Goal: Transaction & Acquisition: Purchase product/service

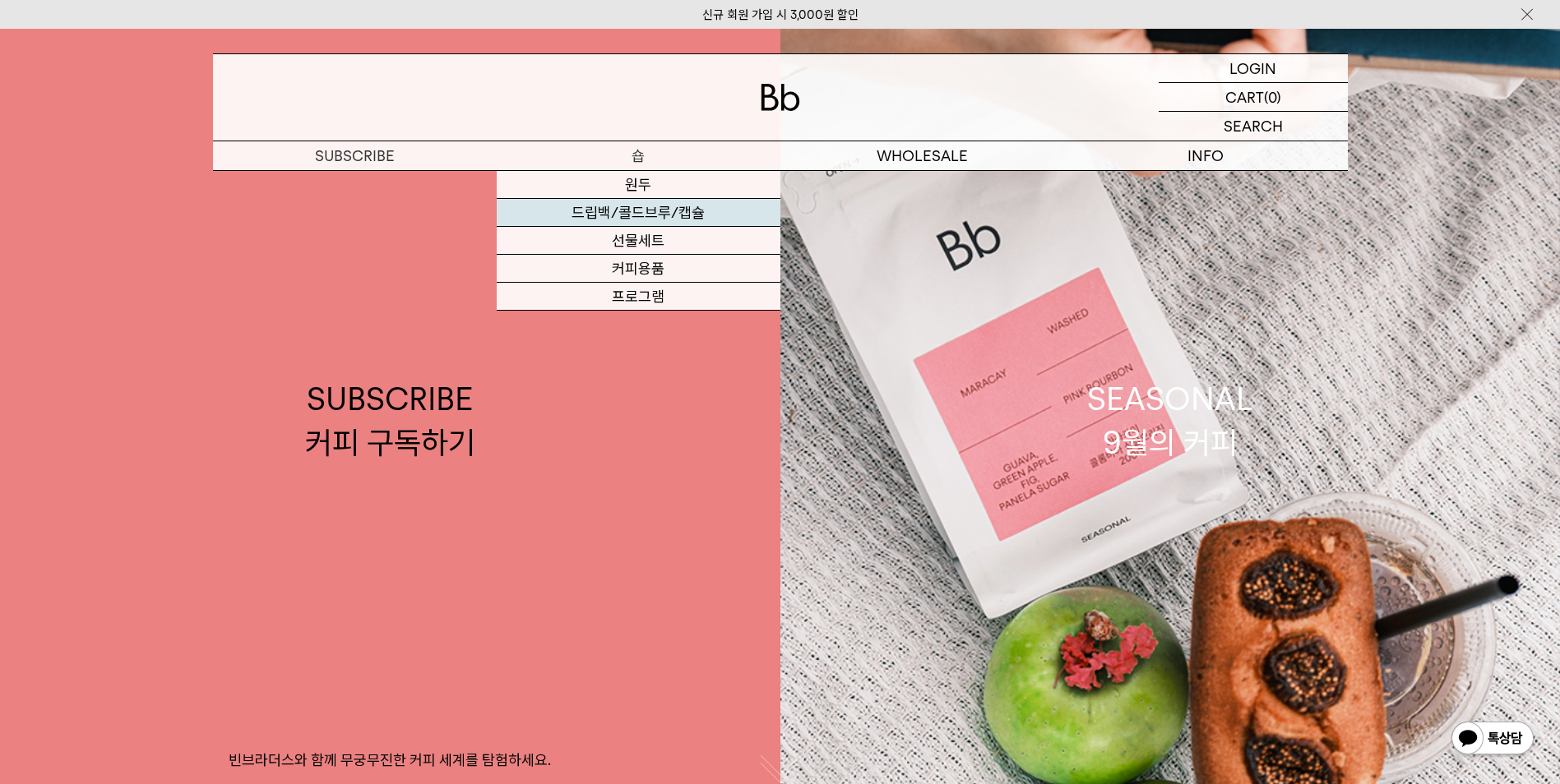
click at [646, 217] on link "드립백/콜드브루/캡슐" at bounding box center [638, 213] width 284 height 28
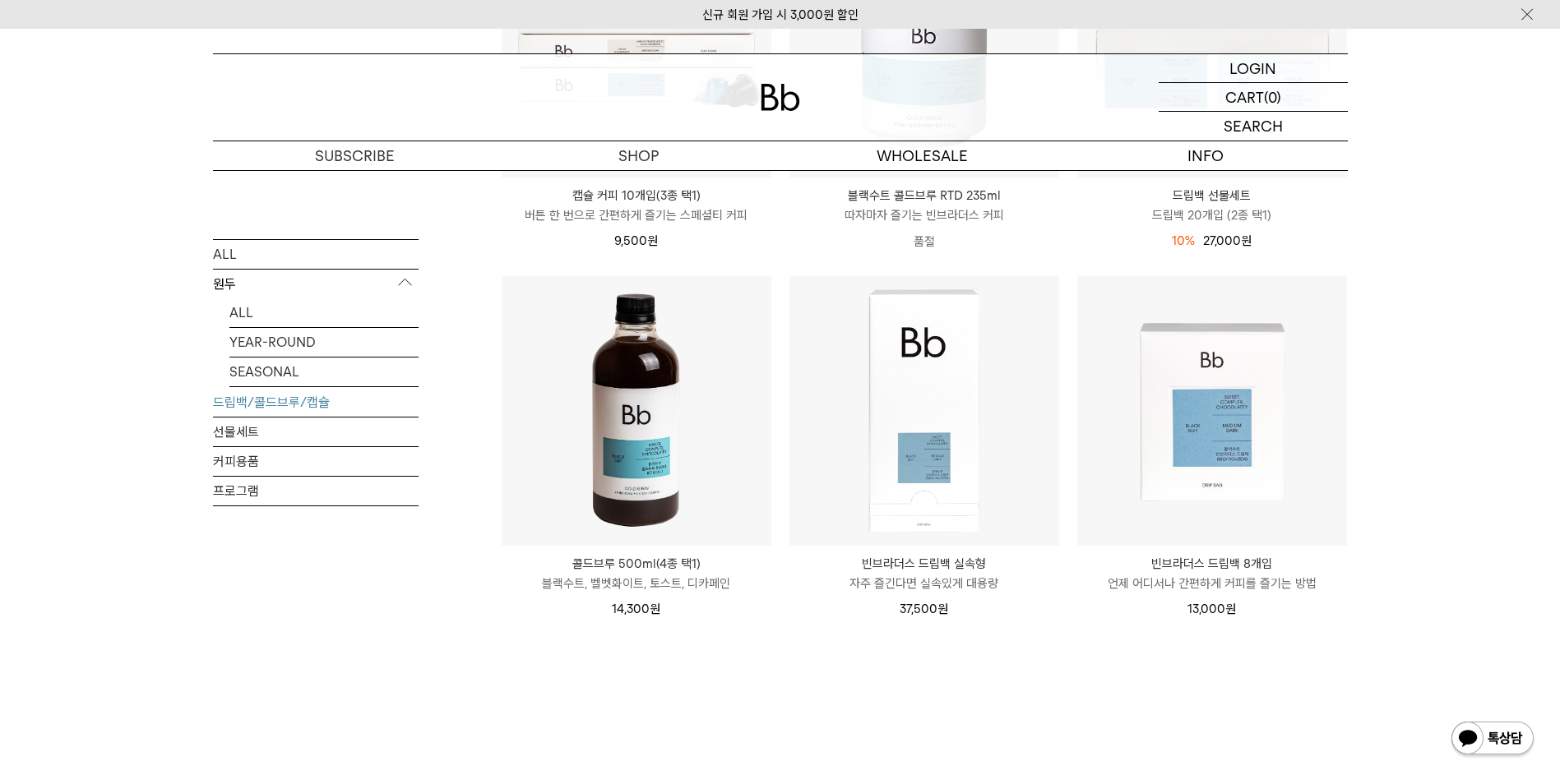
scroll to position [769, 0]
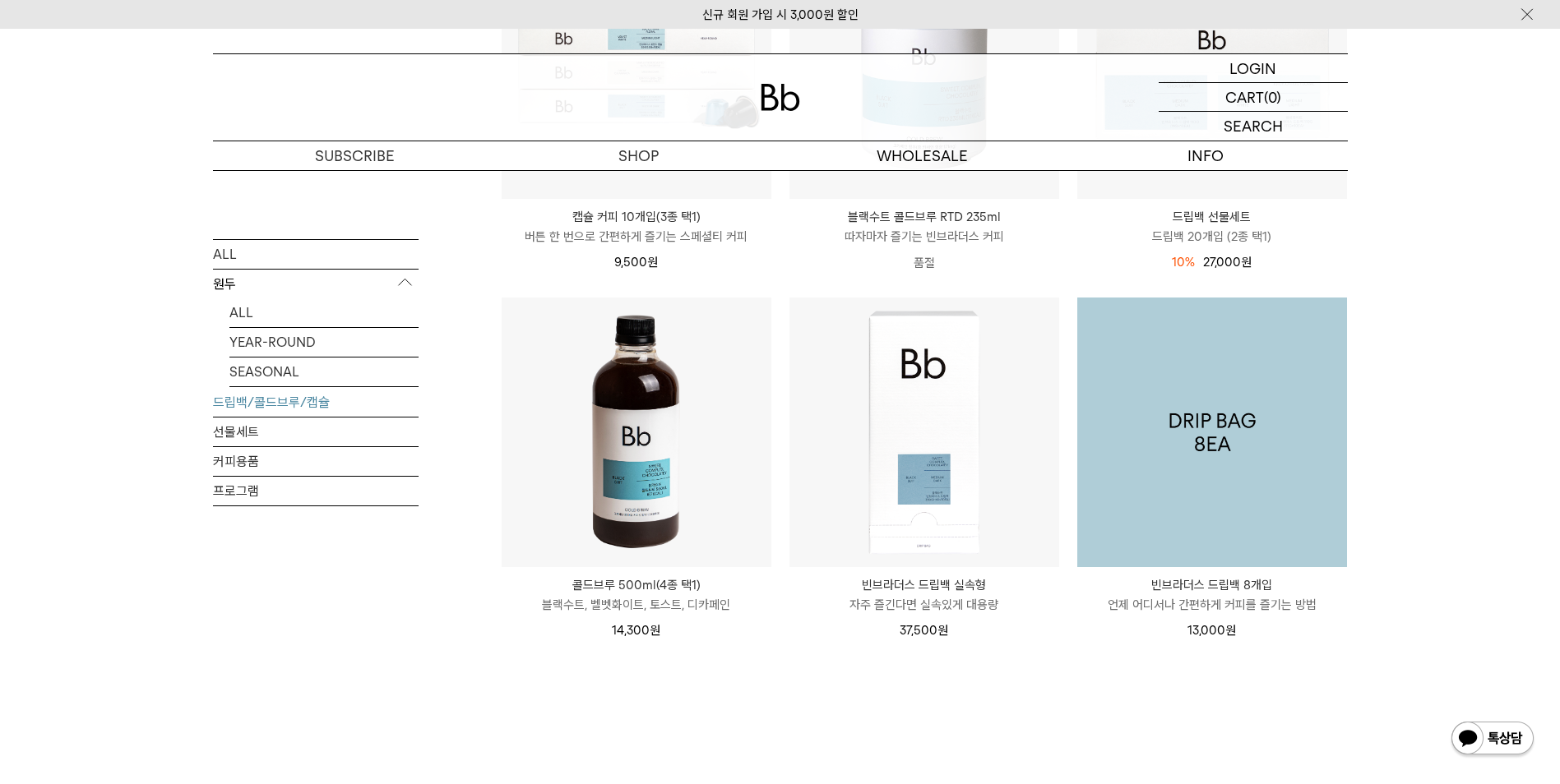
click at [1218, 434] on img at bounding box center [1212, 433] width 270 height 270
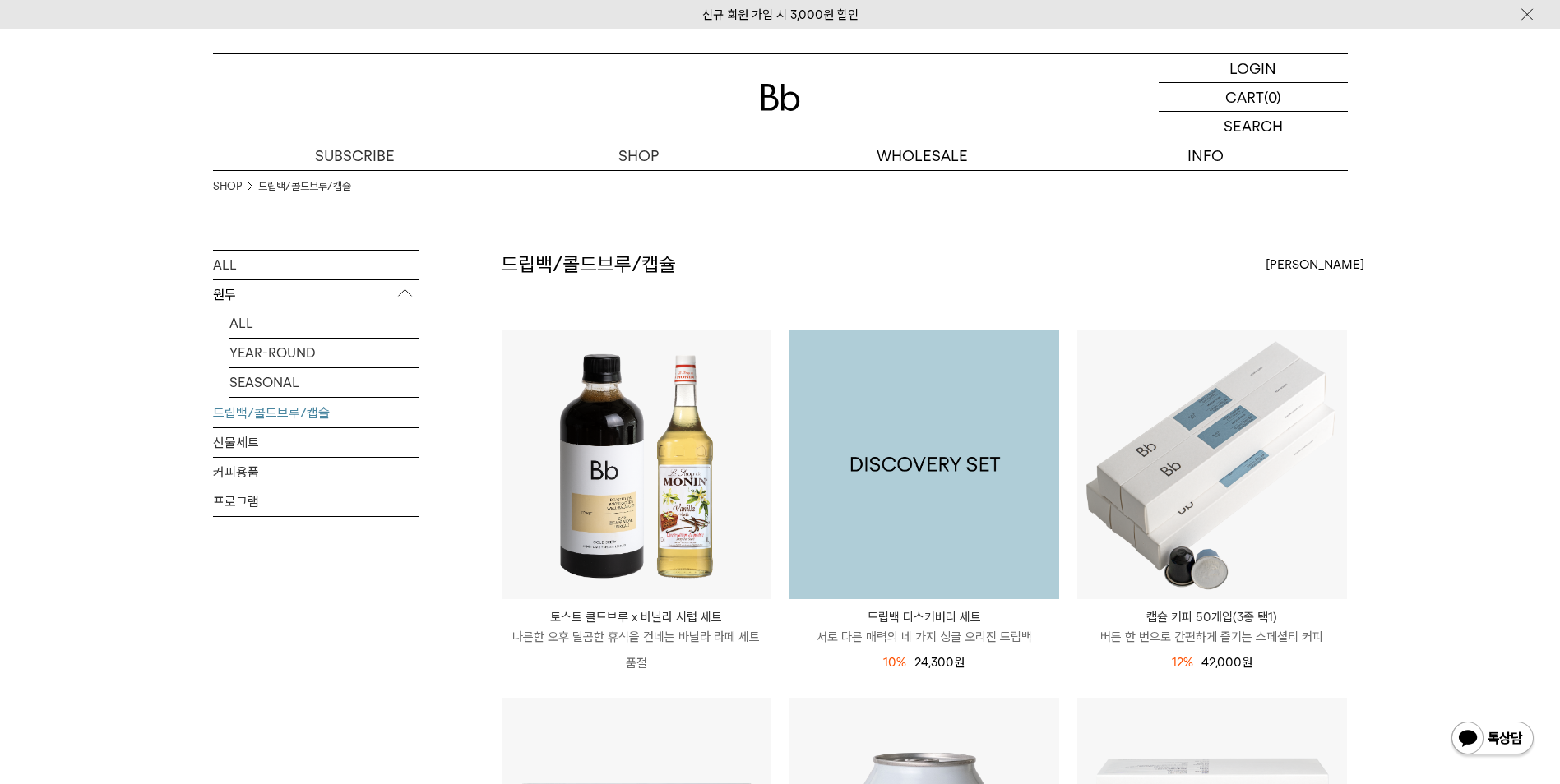
click at [944, 488] on img at bounding box center [925, 465] width 270 height 270
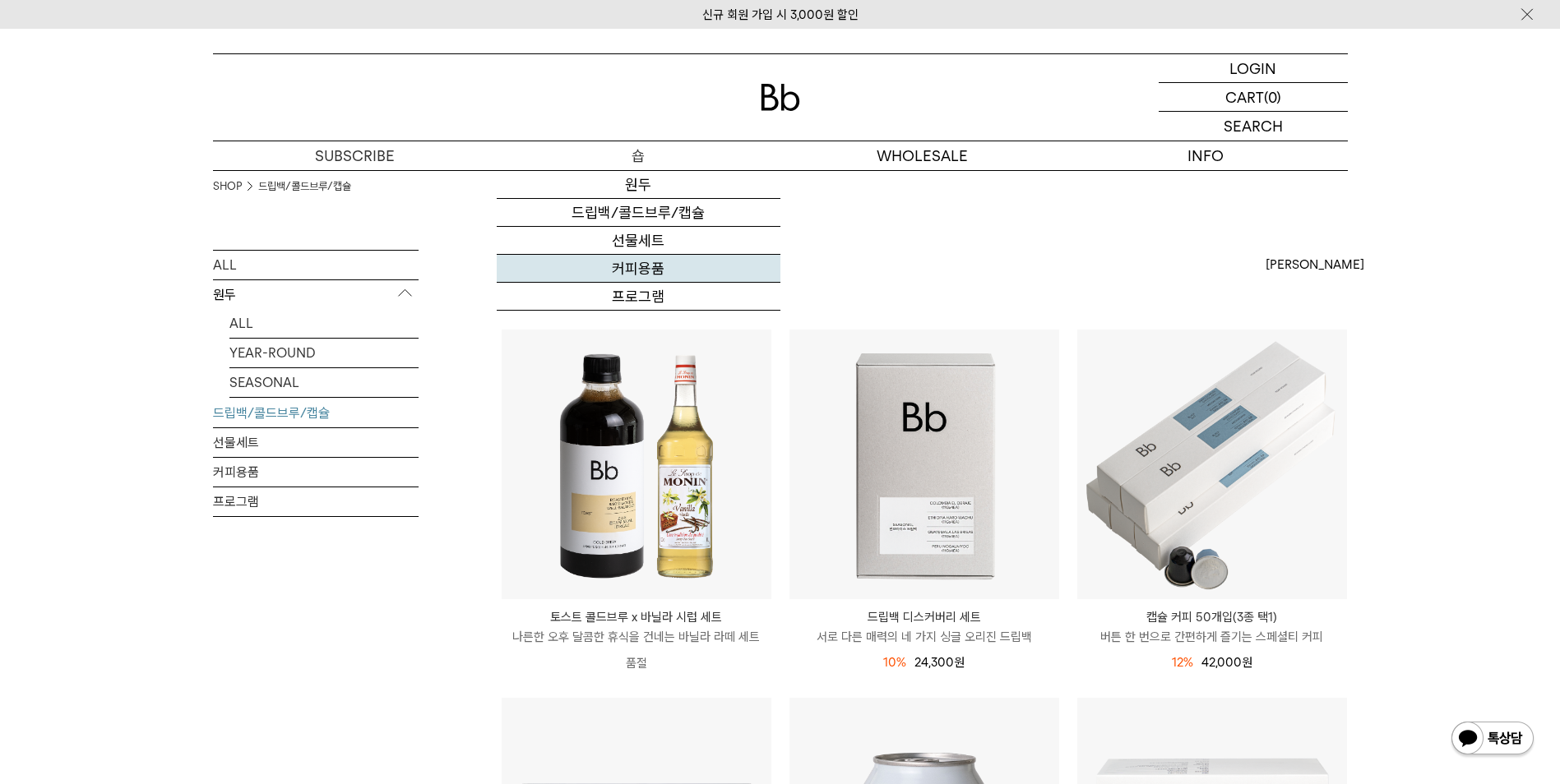
click at [641, 270] on link "커피용품" at bounding box center [638, 269] width 284 height 28
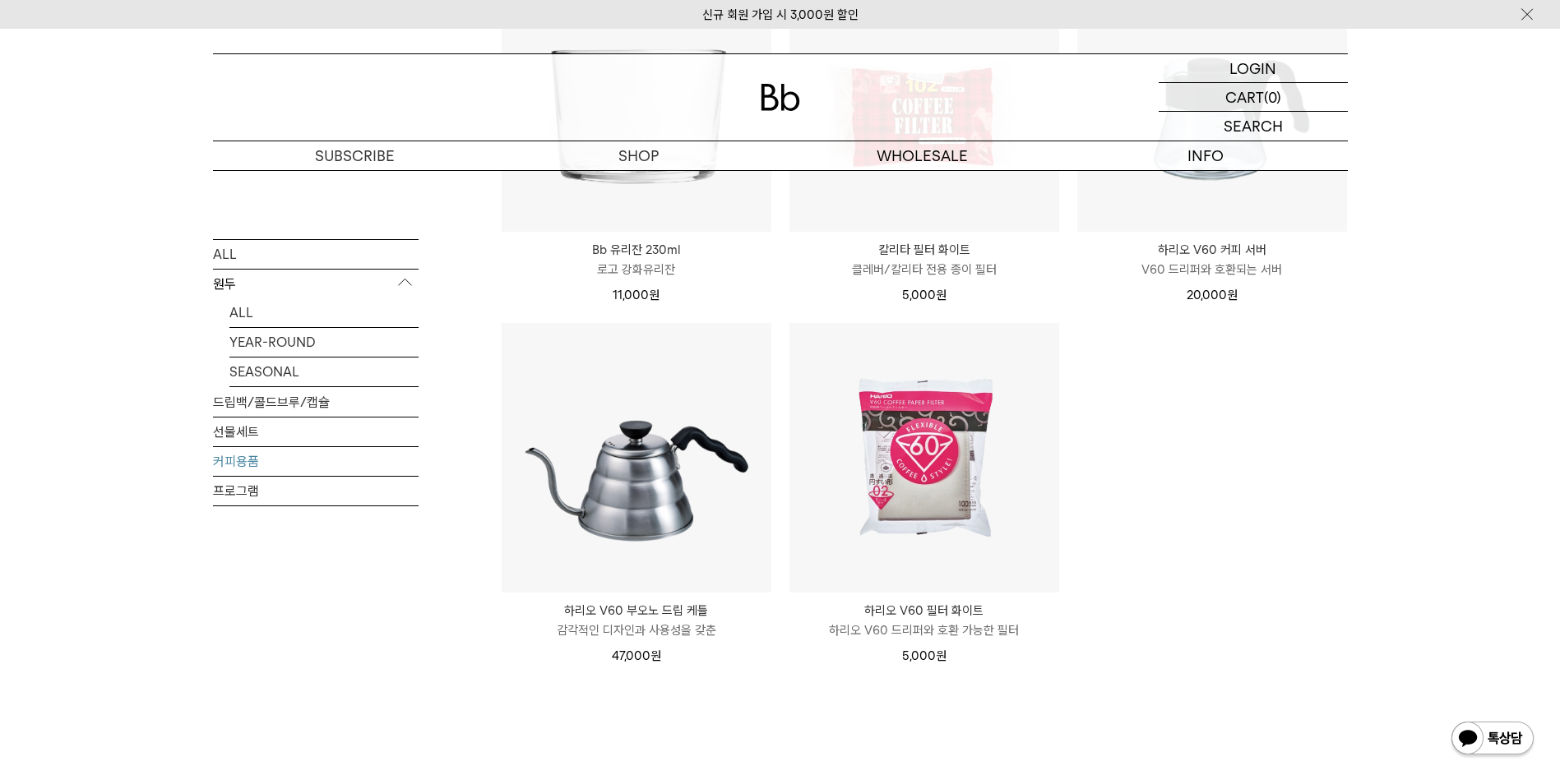
scroll to position [329, 0]
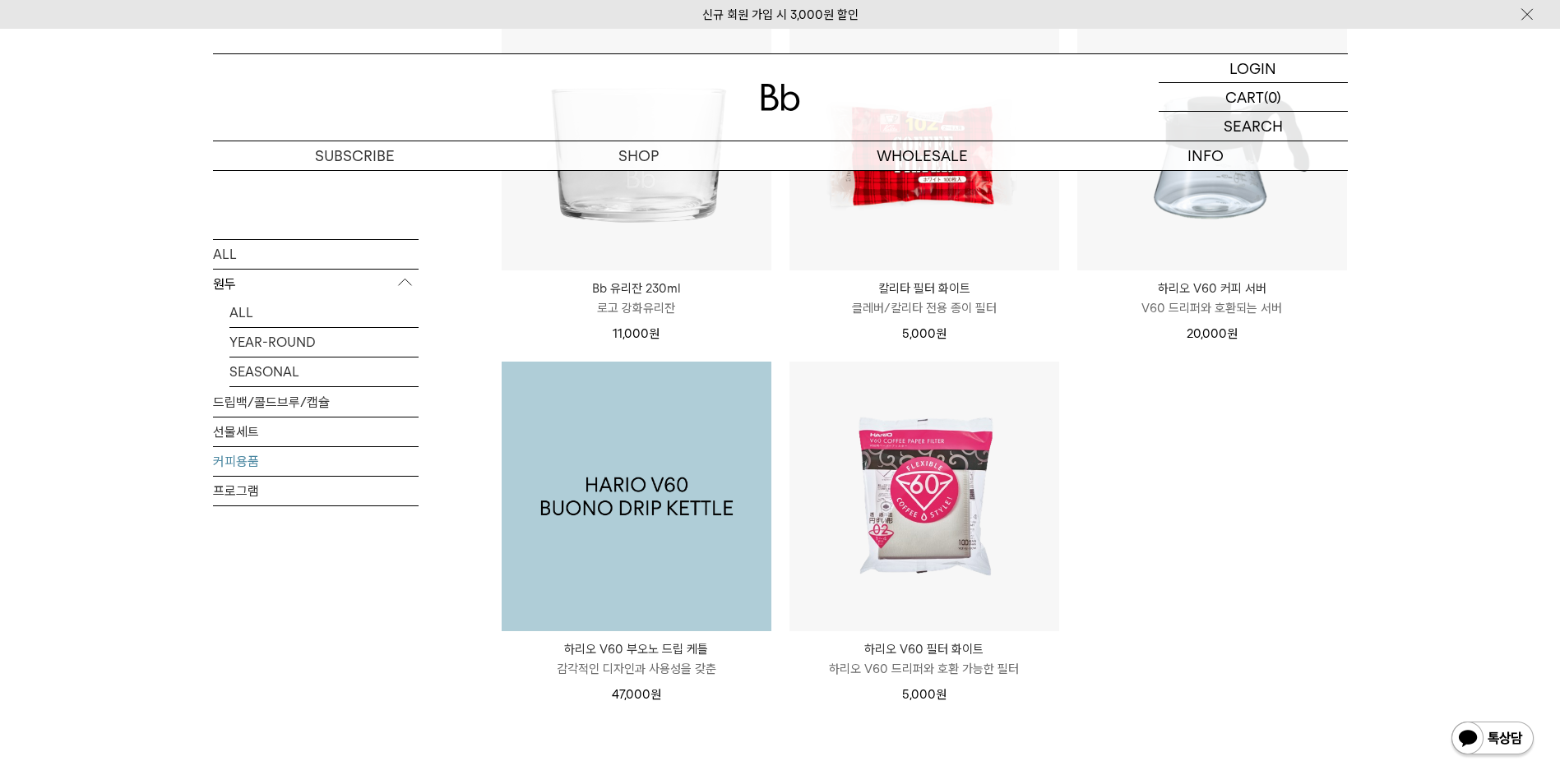
click at [650, 530] on img at bounding box center [637, 496] width 270 height 270
